Goal: Navigation & Orientation: Find specific page/section

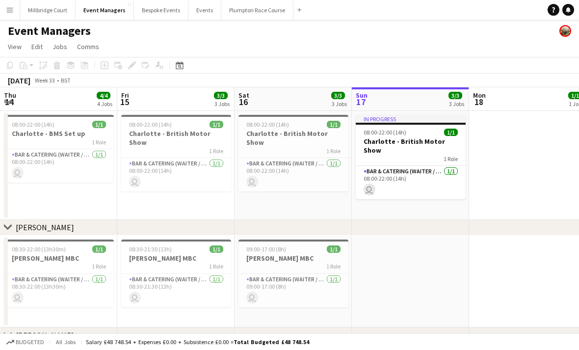
scroll to position [0, 235]
